Goal: Find specific page/section: Find specific page/section

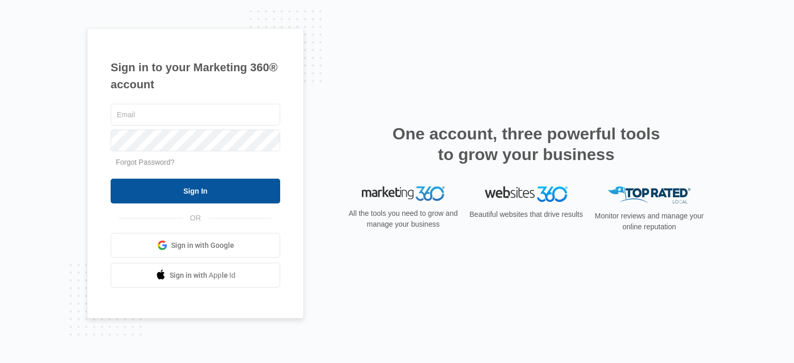
type input "alegriagardens@gmail.com"
click at [164, 186] on input "Sign In" at bounding box center [196, 191] width 170 height 25
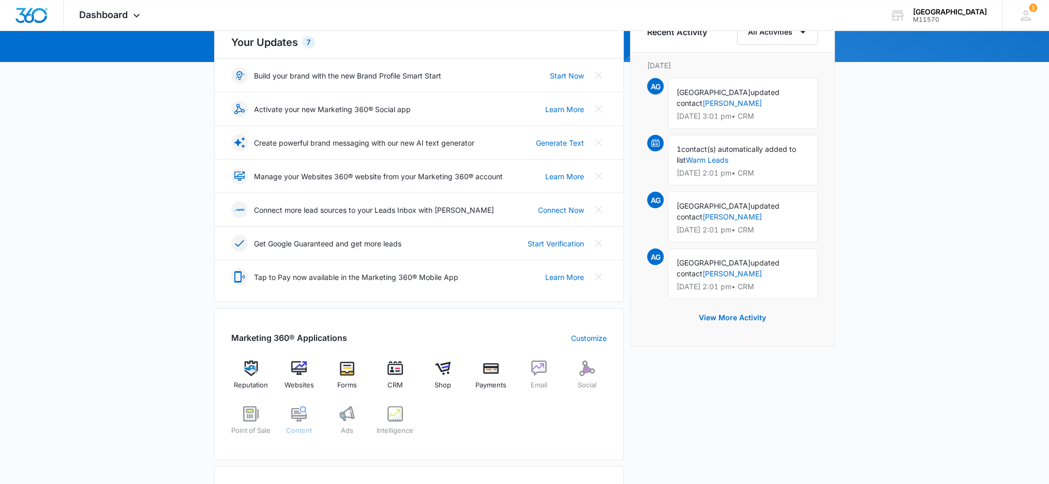
scroll to position [207, 0]
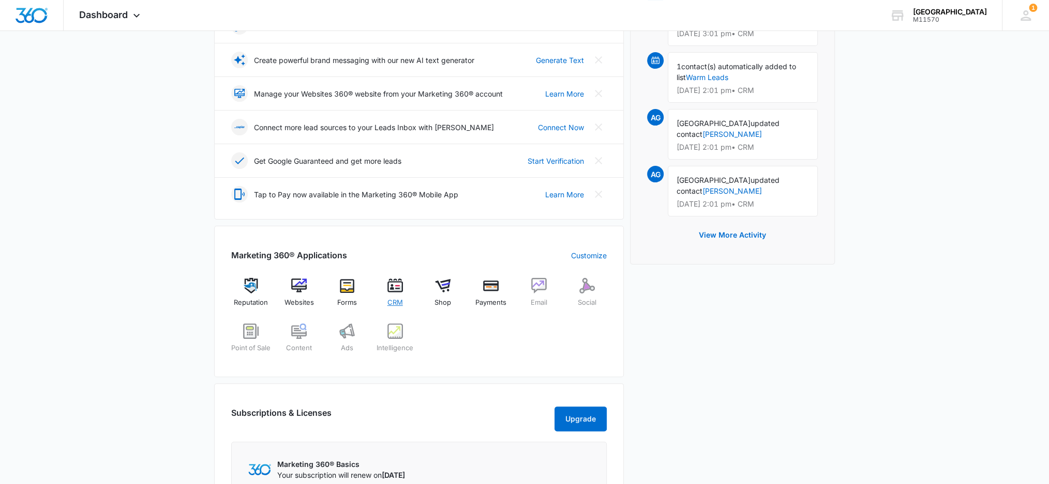
click at [396, 298] on span "CRM" at bounding box center [395, 303] width 16 height 10
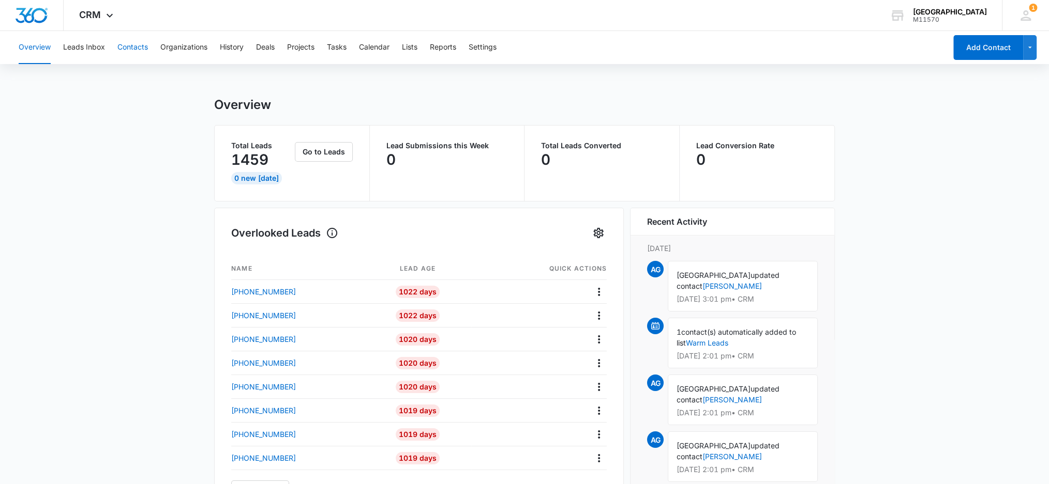
click at [137, 48] on button "Contacts" at bounding box center [132, 47] width 31 height 33
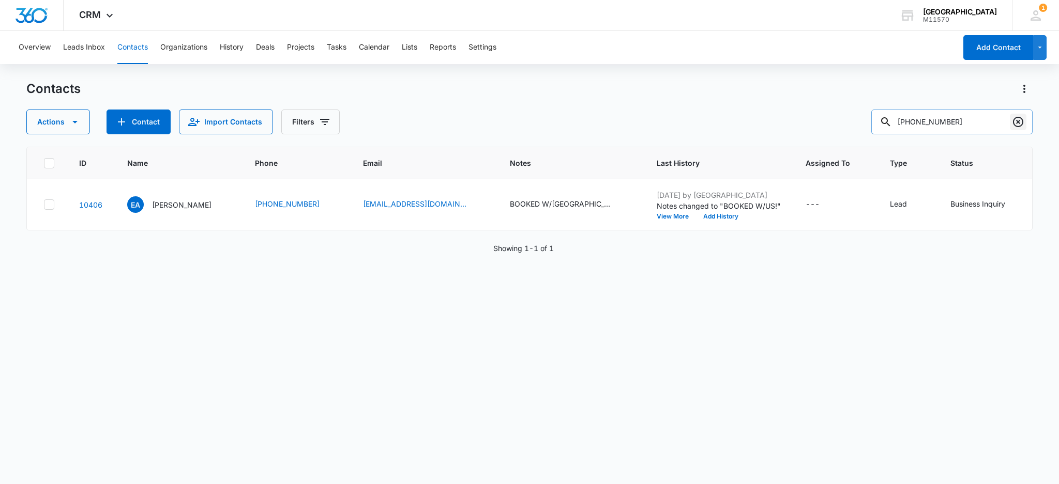
click at [1021, 122] on icon "Clear" at bounding box center [1018, 122] width 12 height 12
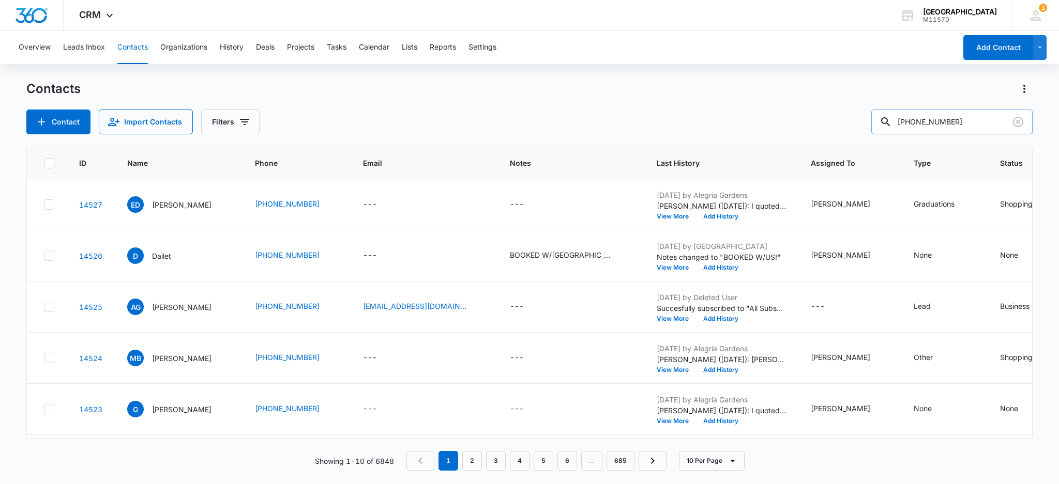
type input "[PHONE_NUMBER]"
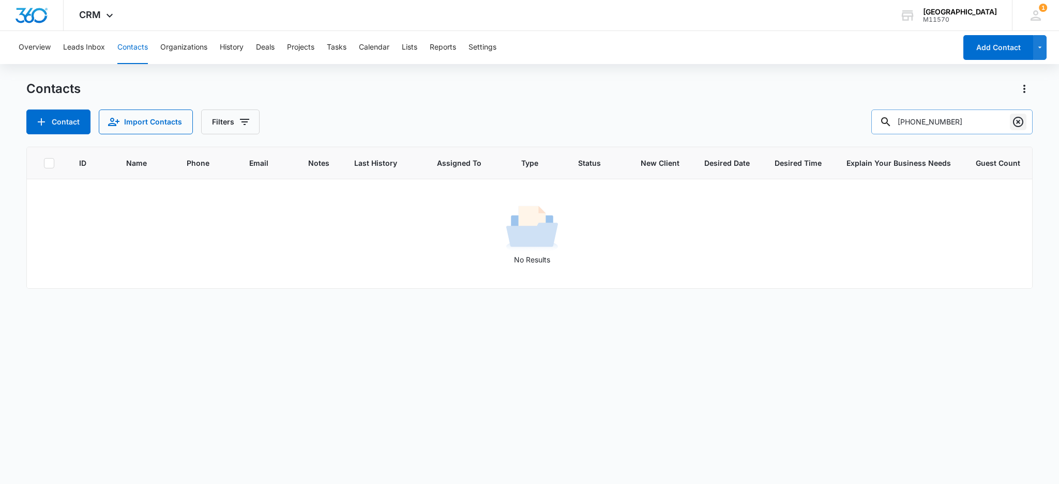
click at [1018, 122] on icon "Clear" at bounding box center [1018, 122] width 10 height 10
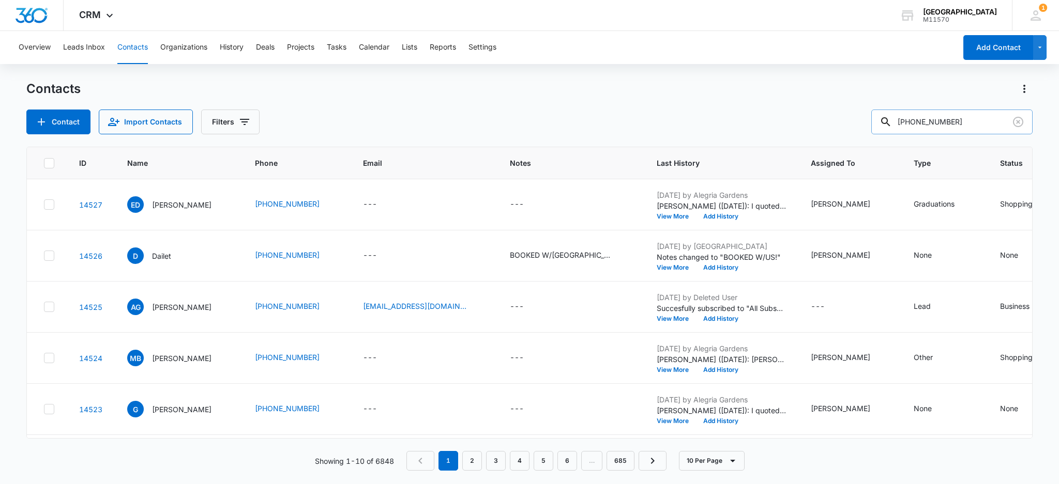
type input "[PHONE_NUMBER]"
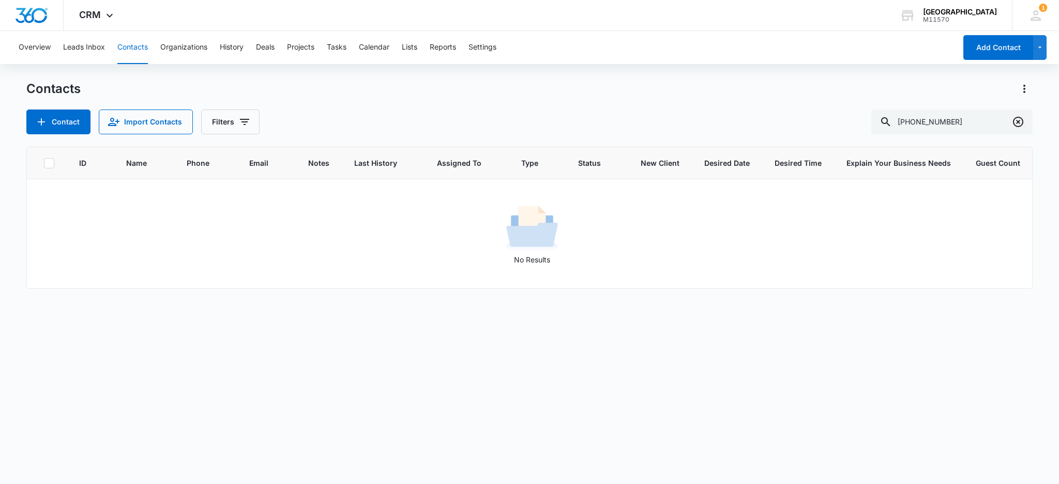
click at [1018, 124] on icon "Clear" at bounding box center [1018, 122] width 12 height 12
